Goal: Find contact information: Find contact information

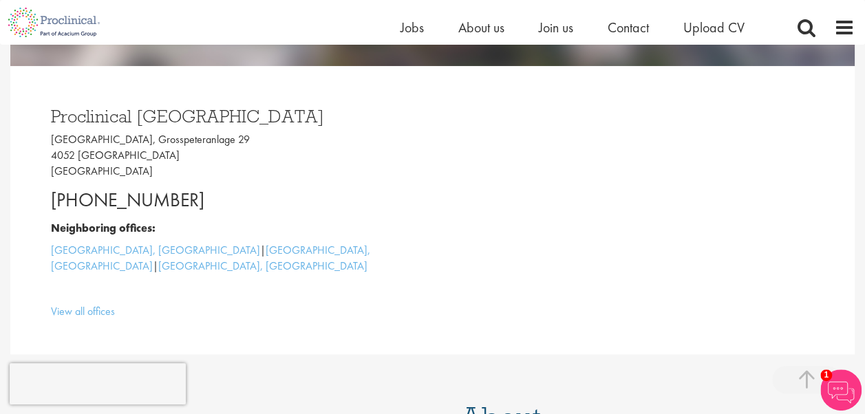
click at [365, 199] on p "[PHONE_NUMBER]" at bounding box center [236, 200] width 371 height 28
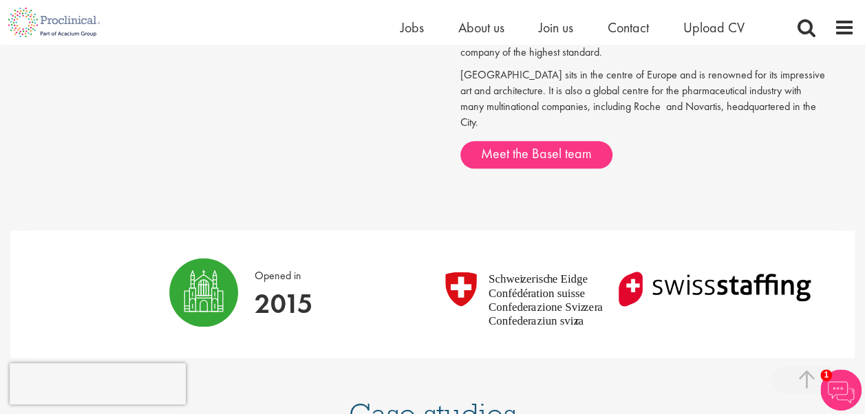
scroll to position [798, 0]
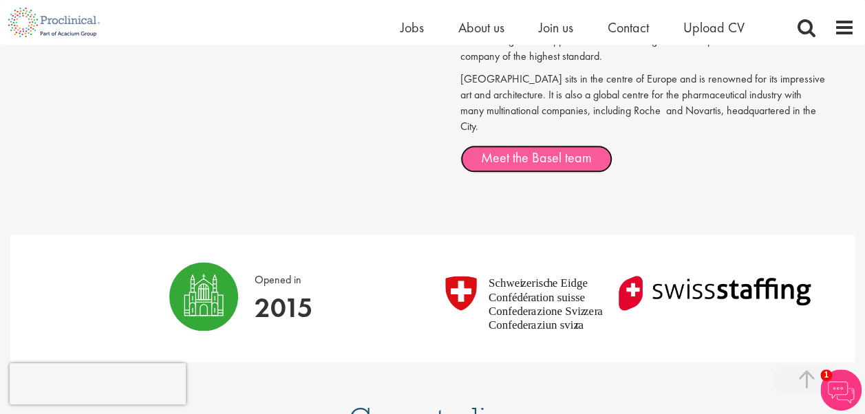
click at [527, 145] on link "Meet the Basel team" at bounding box center [536, 159] width 152 height 28
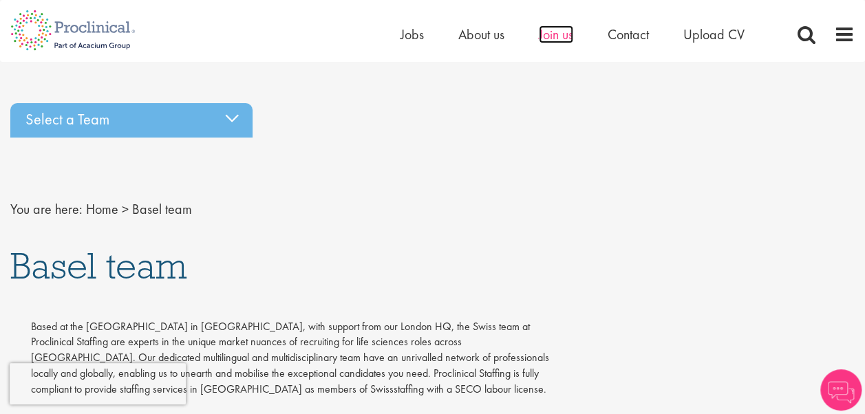
click at [554, 30] on span "Join us" at bounding box center [556, 34] width 34 height 18
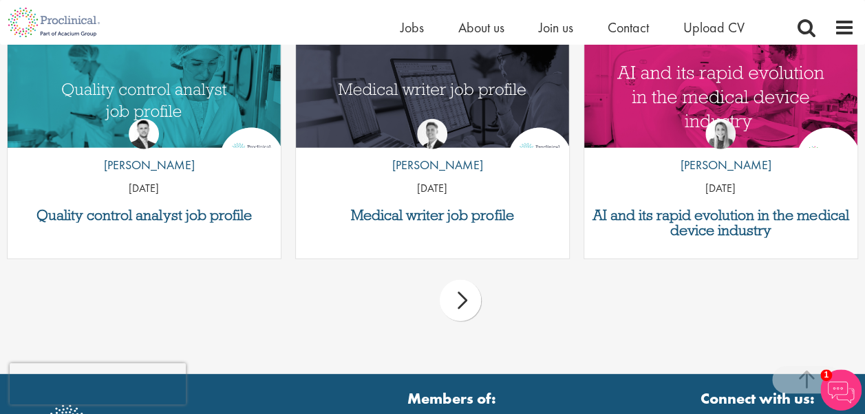
scroll to position [1788, 0]
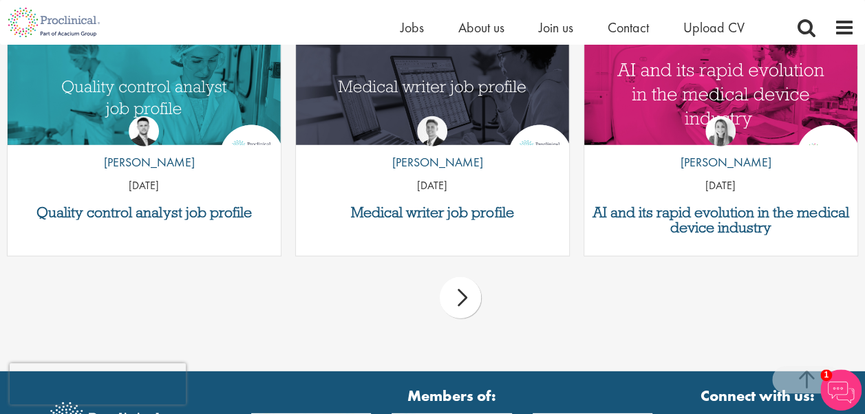
click at [458, 285] on div "next" at bounding box center [460, 297] width 41 height 41
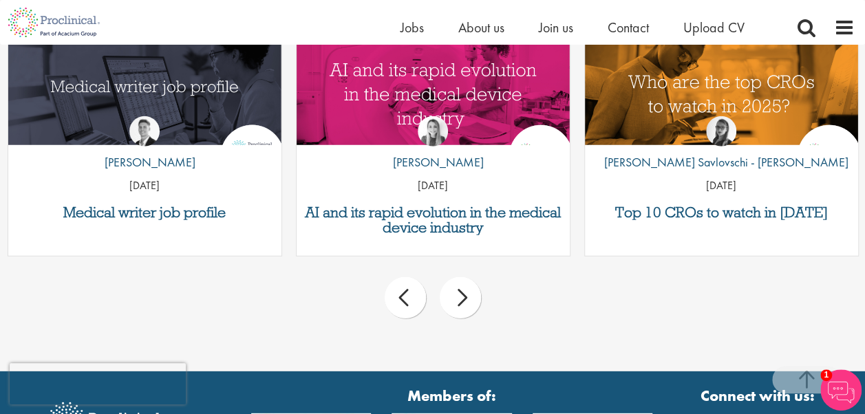
click at [458, 290] on div "next" at bounding box center [460, 297] width 41 height 41
